Goal: Use online tool/utility: Utilize a website feature to perform a specific function

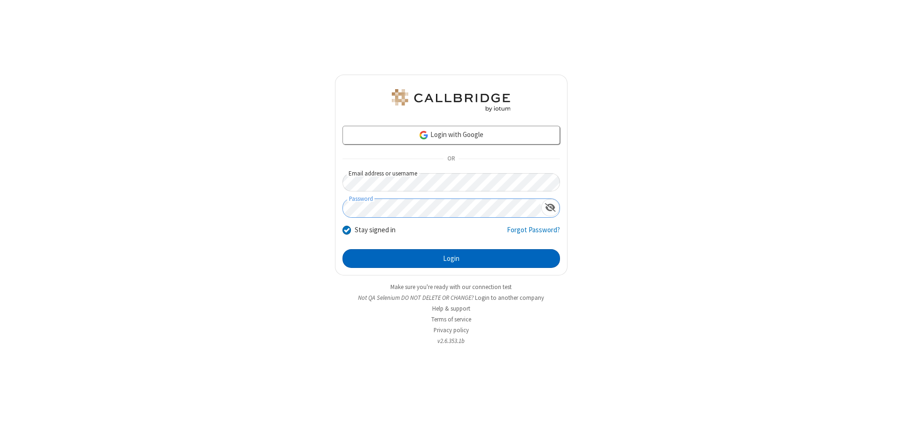
click at [451, 259] on button "Login" at bounding box center [450, 258] width 217 height 19
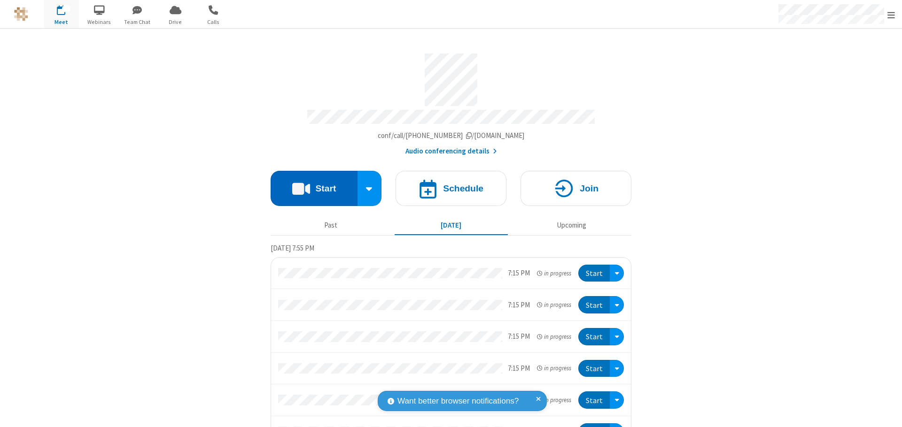
click at [310, 184] on button "Start" at bounding box center [314, 188] width 87 height 35
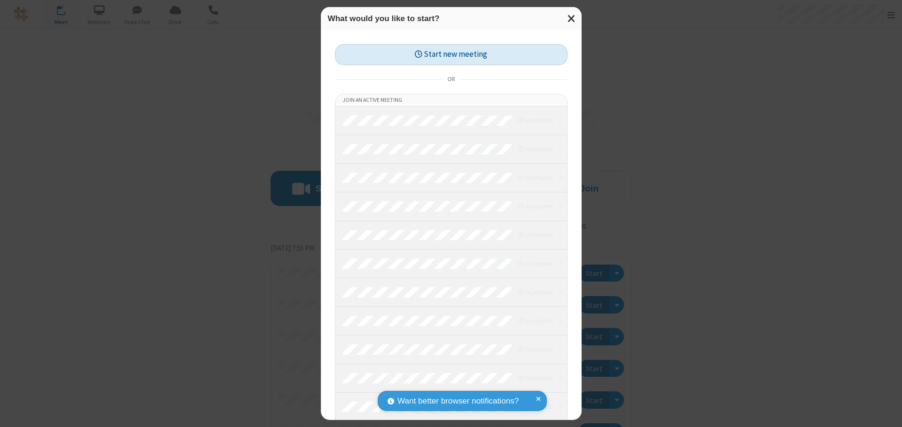
click at [451, 54] on button "Start new meeting" at bounding box center [451, 54] width 233 height 21
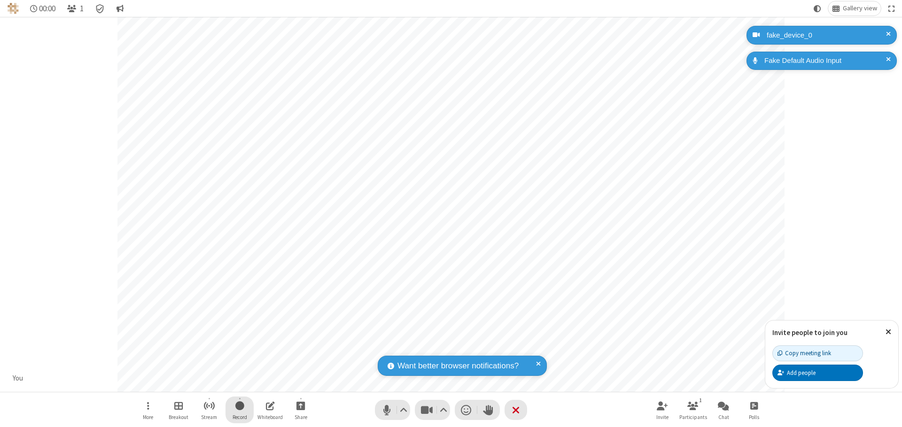
click at [240, 410] on span "Start recording" at bounding box center [239, 406] width 9 height 12
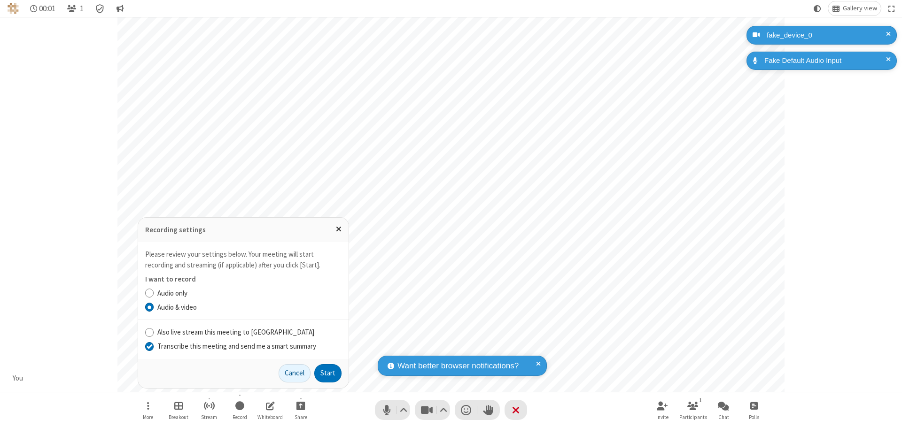
click at [149, 346] on input "Transcribe this meeting and send me a smart summary" at bounding box center [149, 346] width 9 height 10
click at [249, 307] on label "Audio & video" at bounding box center [249, 308] width 184 height 11
click at [154, 307] on input "Audio & video" at bounding box center [149, 308] width 9 height 10
click at [328, 373] on button "Start" at bounding box center [327, 374] width 27 height 19
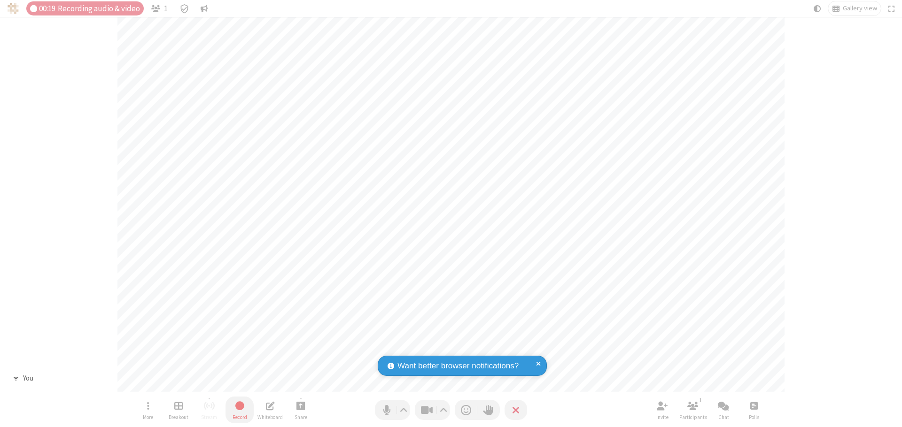
click at [240, 410] on span "Stop recording" at bounding box center [239, 406] width 11 height 12
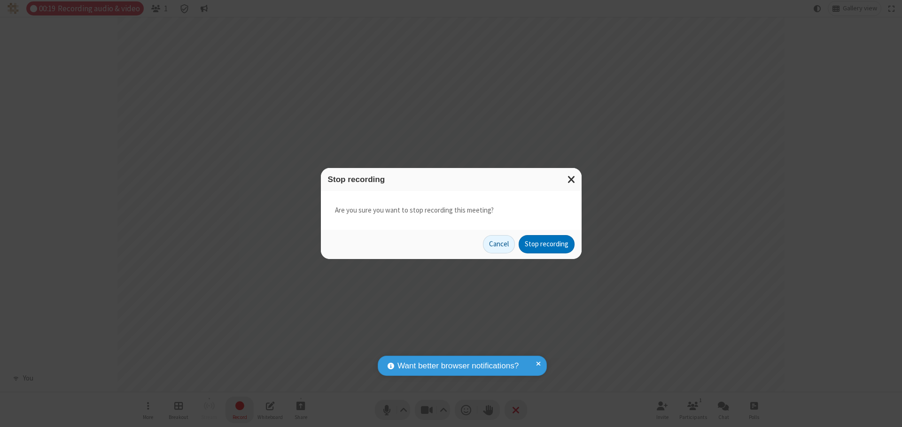
click at [546, 244] on button "Stop recording" at bounding box center [547, 244] width 56 height 19
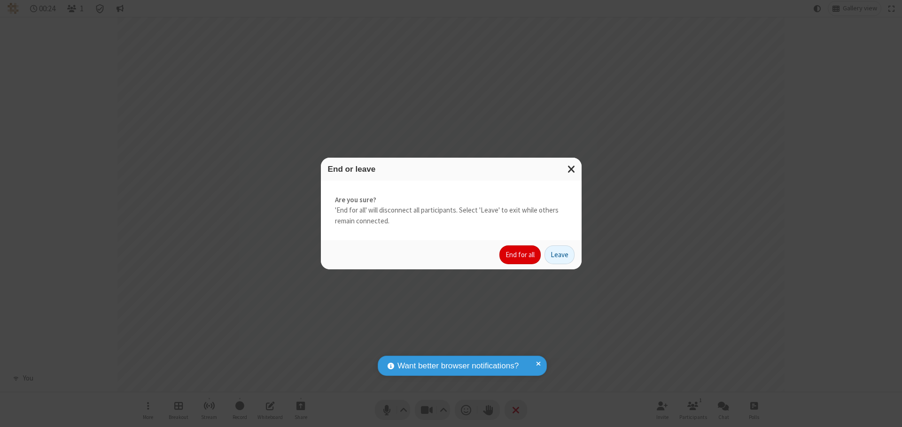
click at [520, 255] on button "End for all" at bounding box center [519, 255] width 41 height 19
